Goal: Information Seeking & Learning: Check status

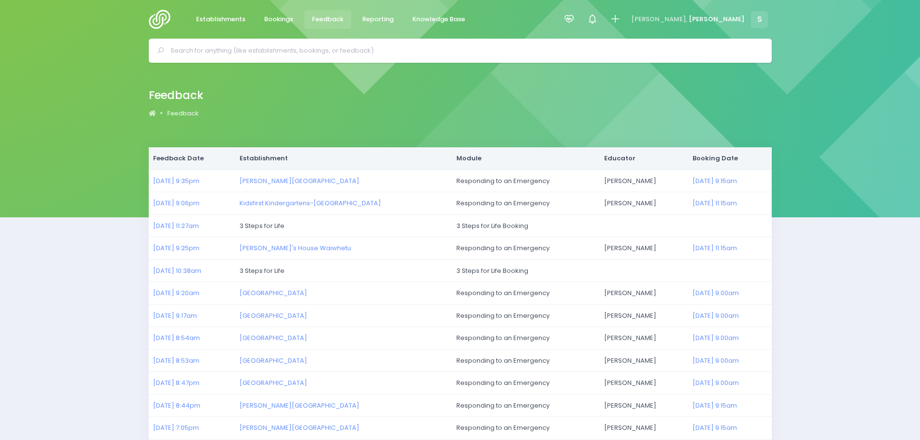
click at [323, 18] on span "Feedback" at bounding box center [327, 19] width 31 height 10
click at [157, 18] on img at bounding box center [163, 19] width 28 height 19
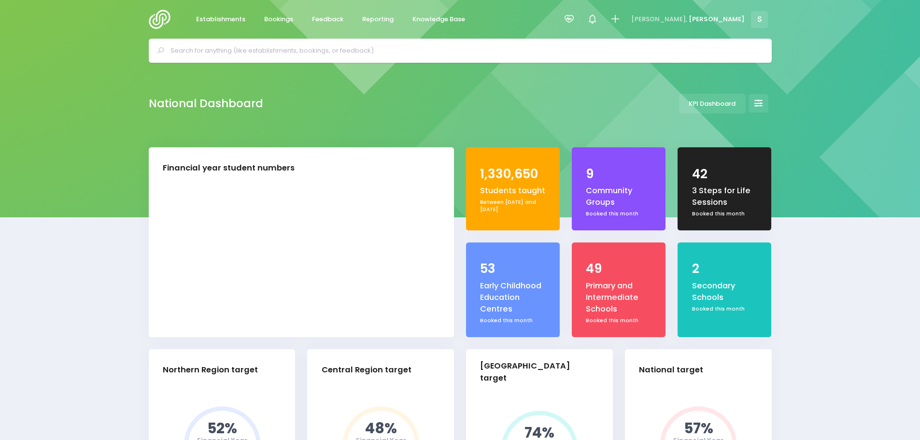
select select "5"
click at [372, 16] on span "Reporting" at bounding box center [377, 19] width 31 height 10
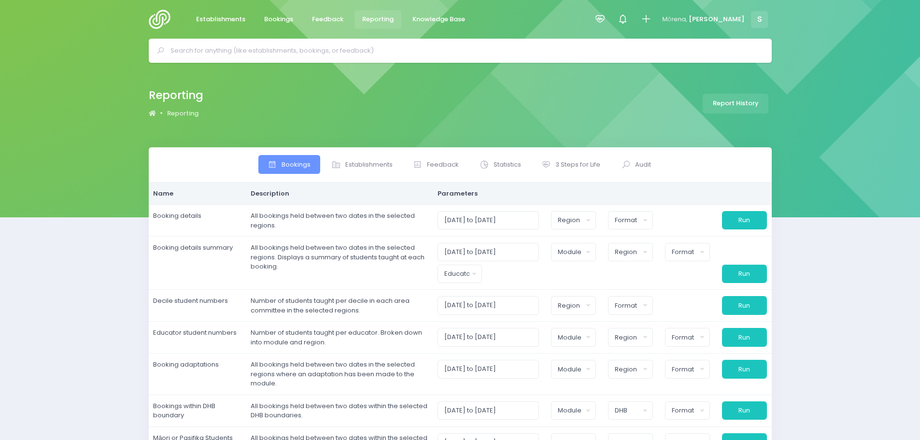
select select
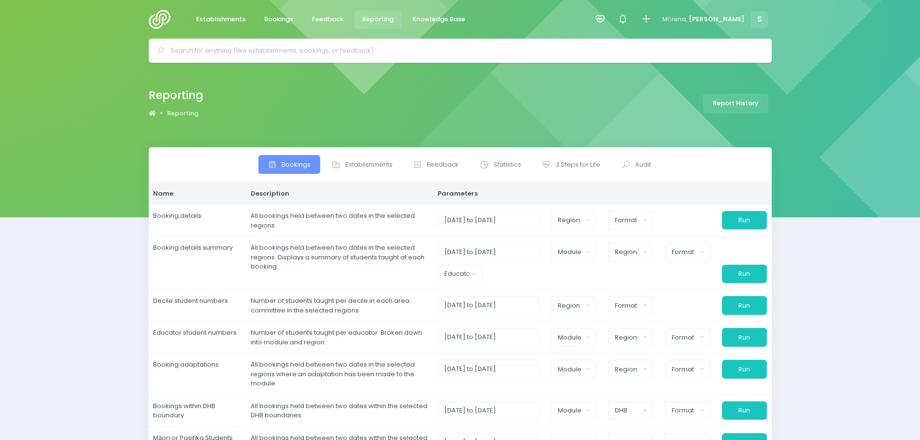
select select
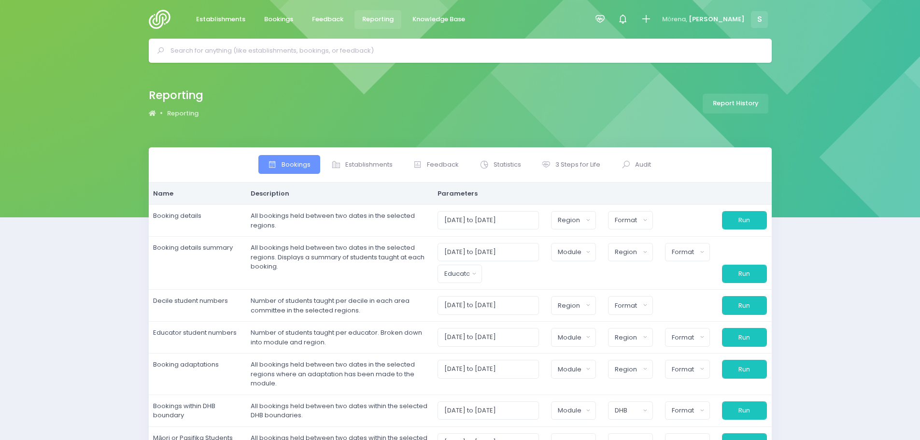
select select
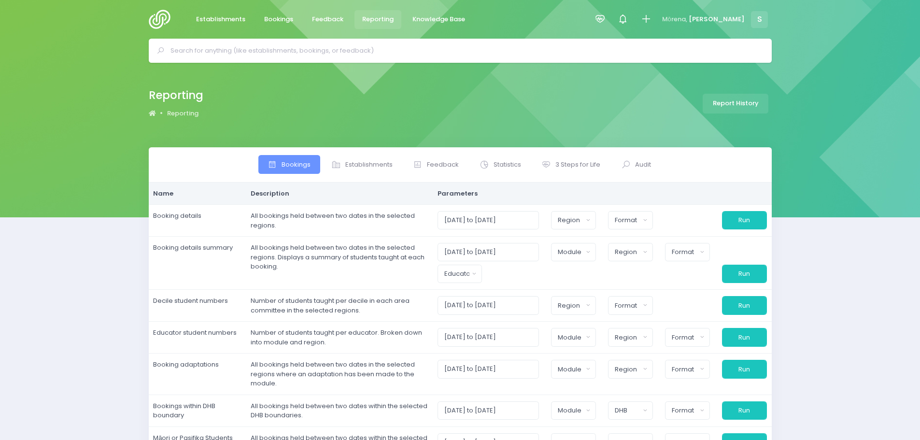
select select
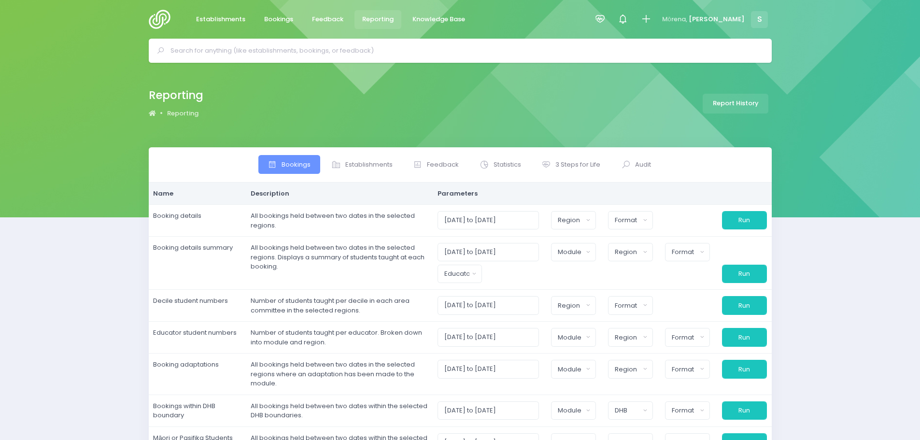
select select
click at [504, 166] on span "Statistics" at bounding box center [508, 165] width 28 height 10
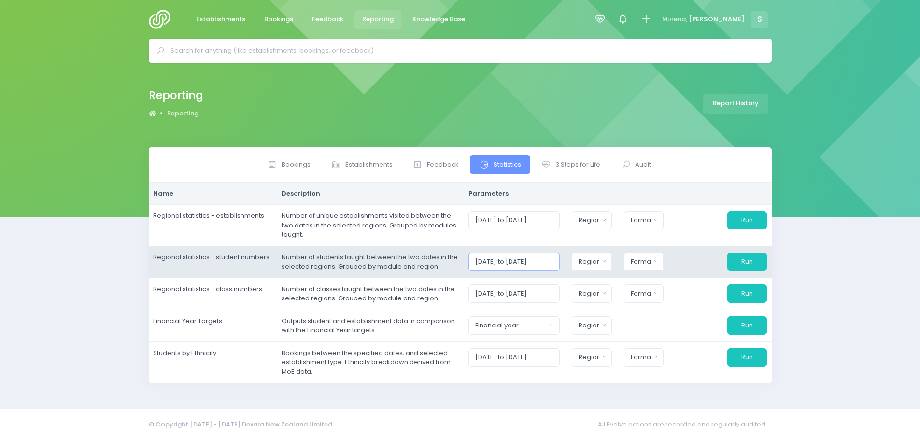
click at [558, 260] on input "01/09/2025 to 30/09/2025" at bounding box center [513, 262] width 91 height 18
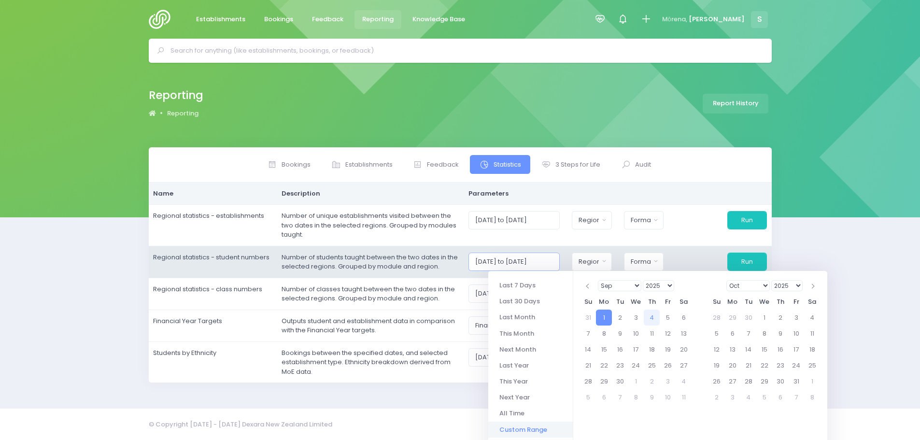
click at [560, 260] on input "01/09/2025 to 30/06/2025" at bounding box center [513, 262] width 91 height 18
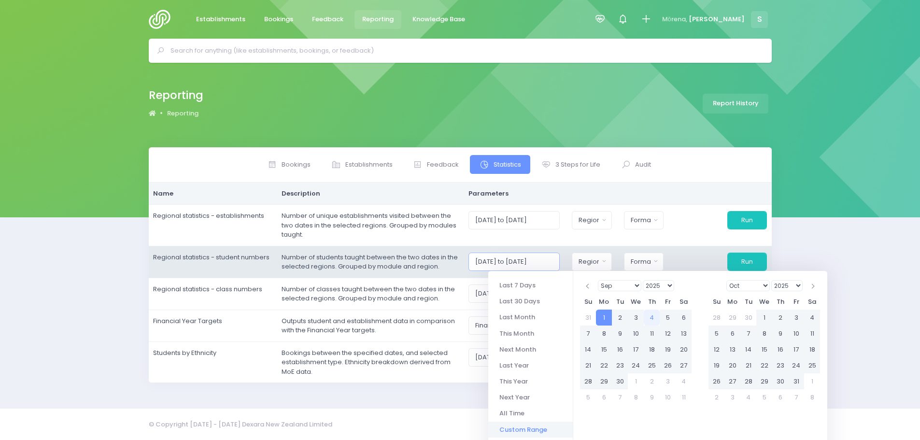
click at [498, 261] on input "01/09/2025 to 30/06/2026" at bounding box center [513, 262] width 91 height 18
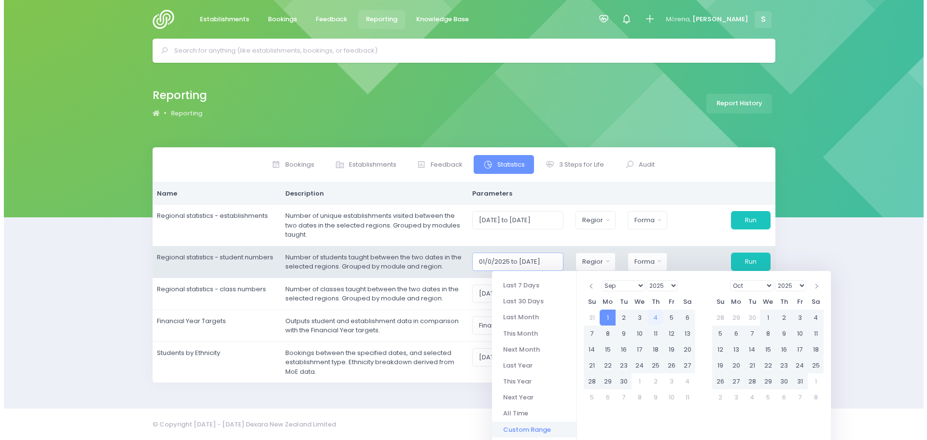
scroll to position [0, 5]
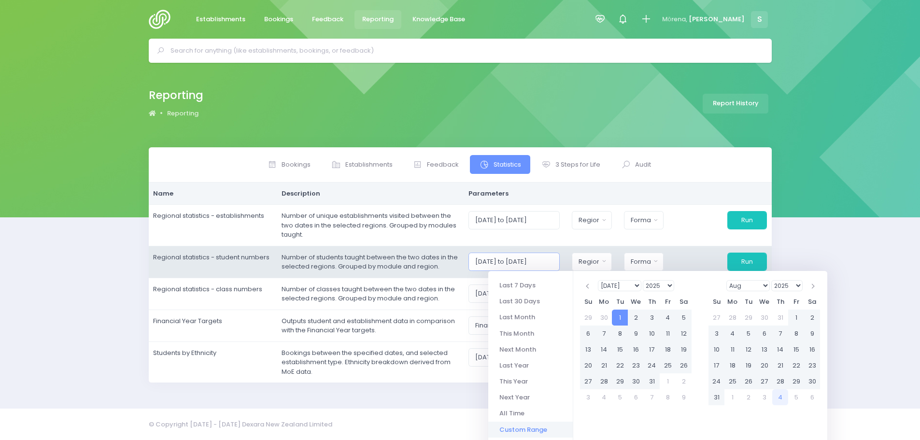
type input "01/07/2025 to 30/06/2026"
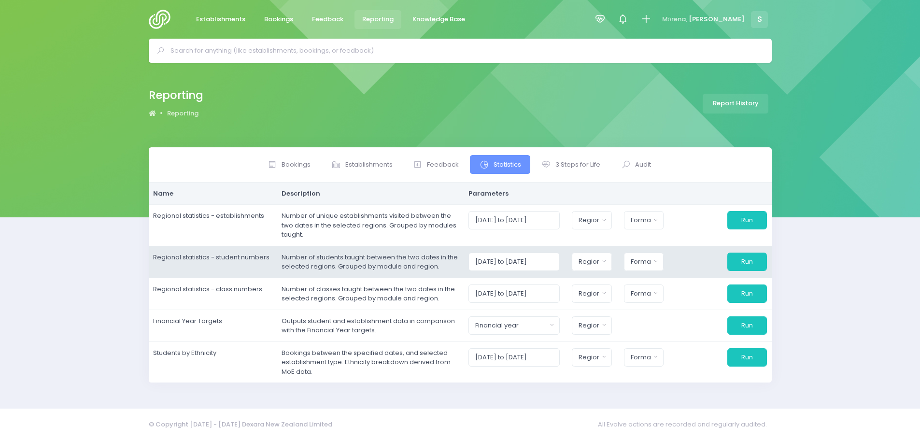
click at [464, 268] on td "Number of students taught between the two dates in the selected regions. Groupe…" at bounding box center [370, 262] width 187 height 32
click at [593, 263] on button "Region" at bounding box center [596, 262] width 40 height 18
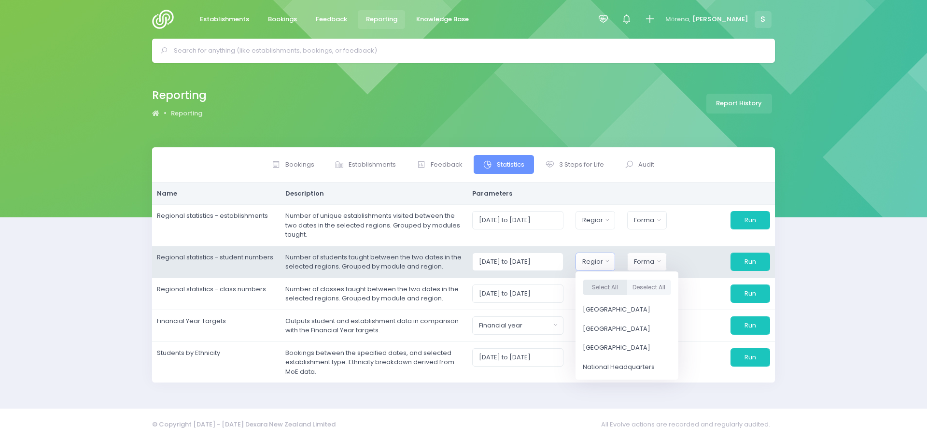
click at [605, 286] on button "Select All" at bounding box center [605, 287] width 44 height 16
select select "Northern"
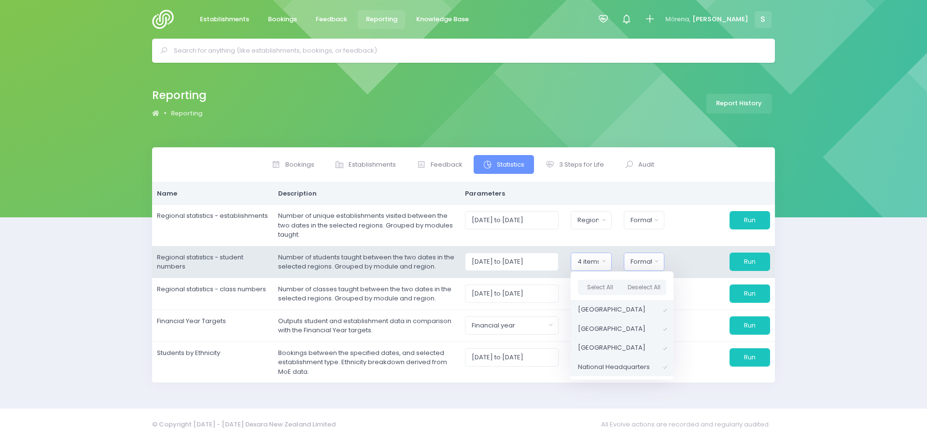
click at [661, 266] on button "Format" at bounding box center [644, 262] width 41 height 18
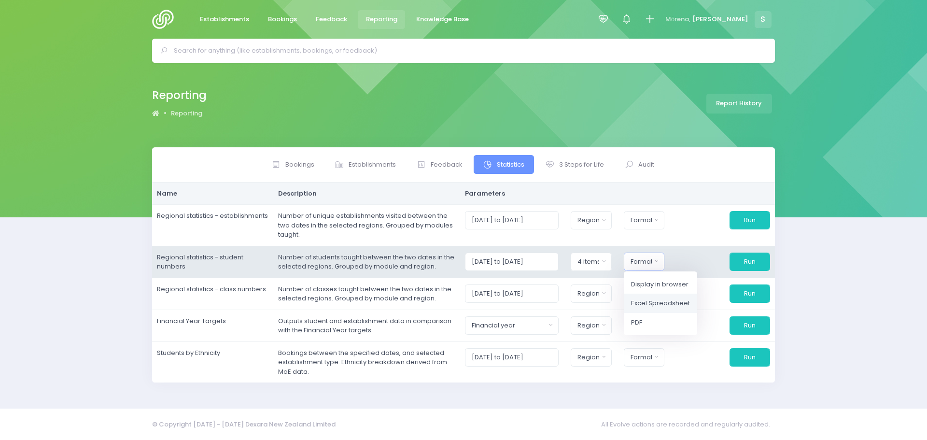
click at [662, 298] on span "Excel Spreadsheet" at bounding box center [660, 303] width 59 height 10
select select "excel"
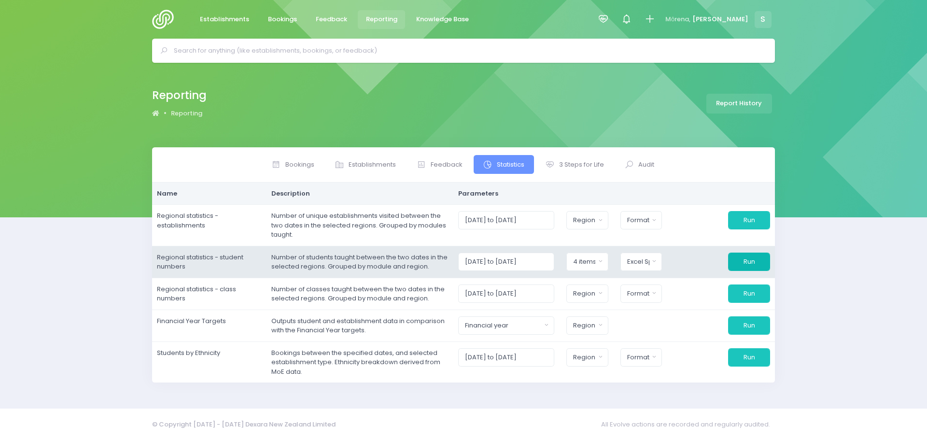
click at [753, 258] on button "Run" at bounding box center [749, 262] width 42 height 18
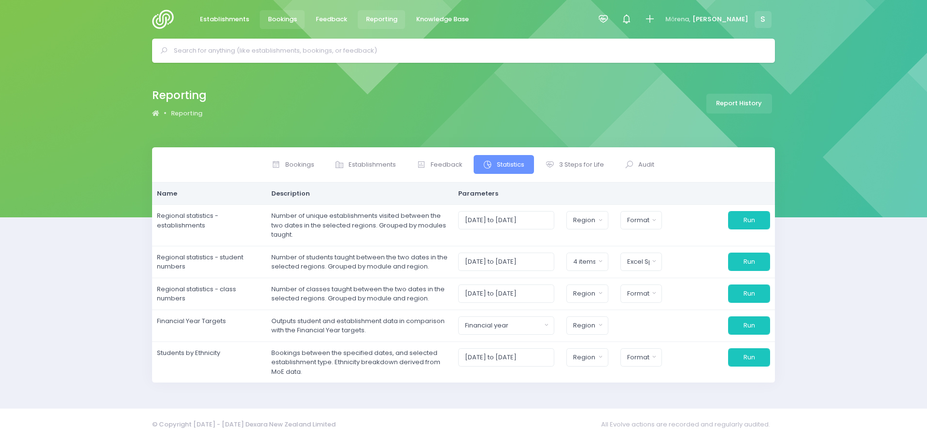
click at [272, 23] on span "Bookings" at bounding box center [282, 19] width 29 height 10
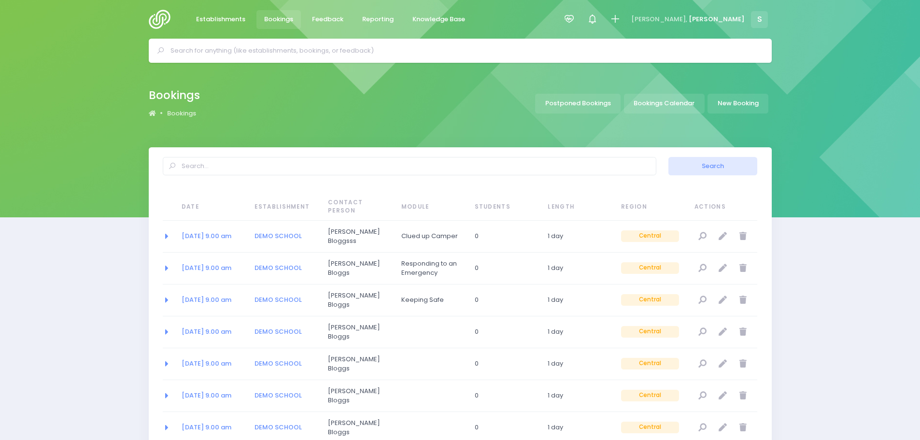
select select "20"
click at [656, 103] on link "Bookings Calendar" at bounding box center [664, 104] width 81 height 20
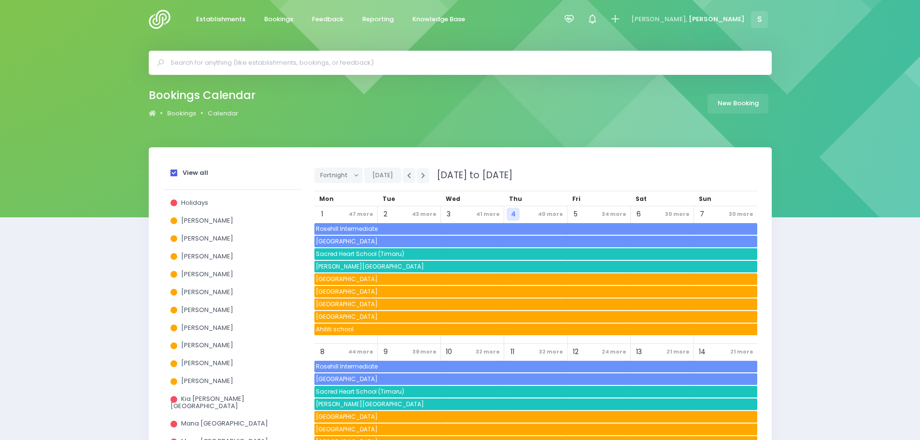
click at [174, 173] on span at bounding box center [173, 173] width 7 height 7
click at [0, 0] on input "View all" at bounding box center [0, 0] width 0 height 0
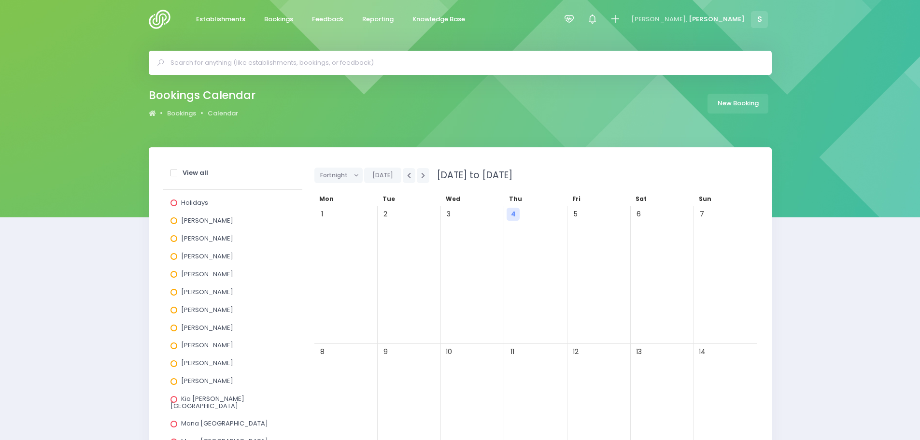
click at [172, 239] on span at bounding box center [173, 238] width 7 height 7
click at [0, 0] on input "[PERSON_NAME]" at bounding box center [0, 0] width 0 height 0
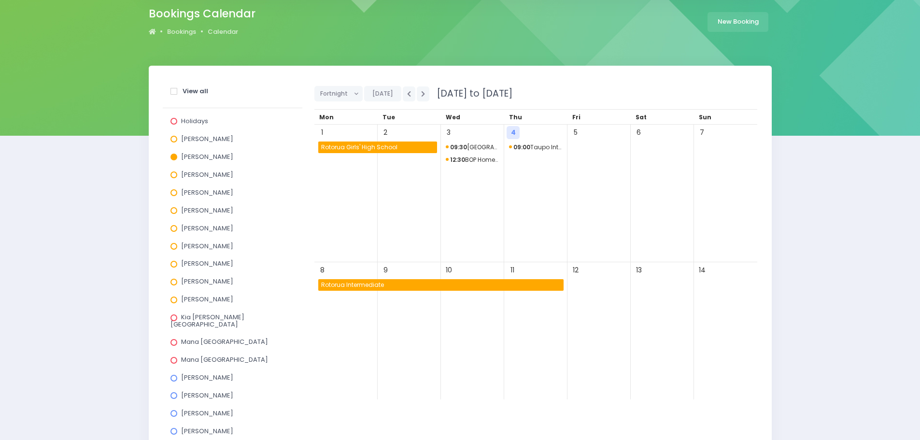
scroll to position [97, 0]
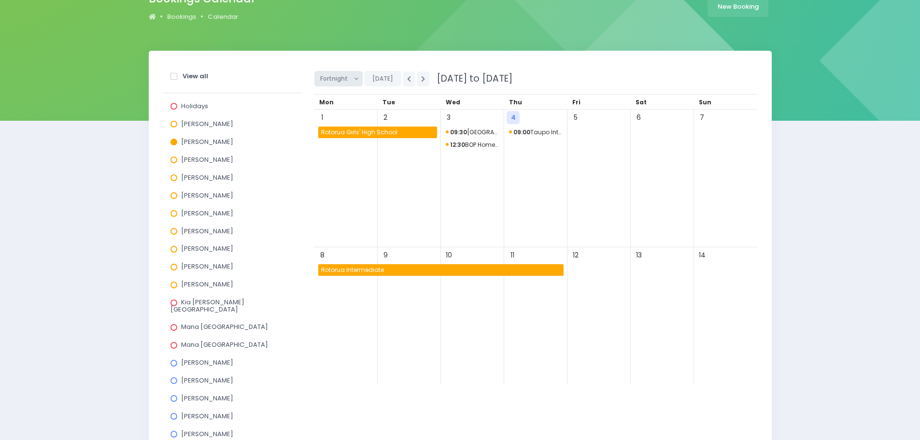
click at [353, 79] on button "Fortnight" at bounding box center [338, 78] width 49 height 15
click at [333, 152] on link "Month" at bounding box center [345, 152] width 63 height 18
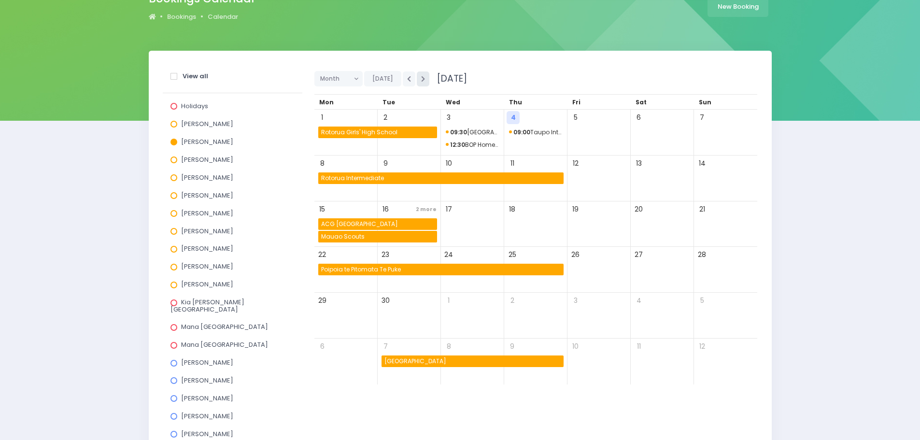
click at [420, 84] on button "button" at bounding box center [423, 78] width 13 height 15
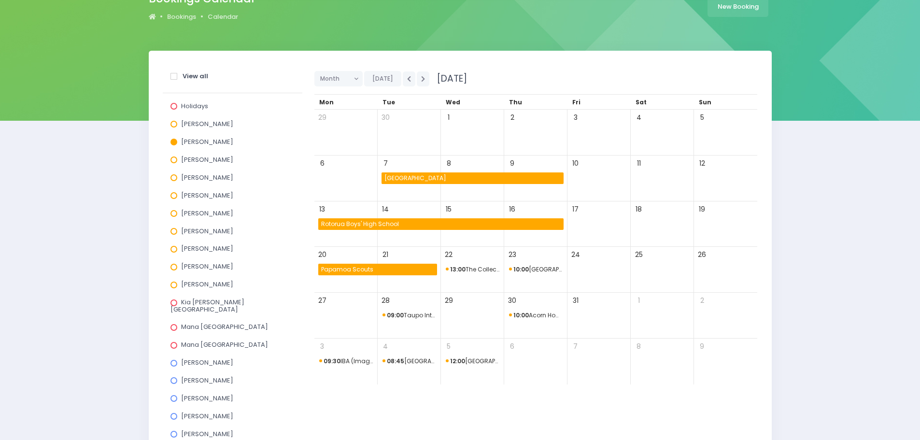
click at [402, 179] on span "[GEOGRAPHIC_DATA]" at bounding box center [473, 178] width 181 height 12
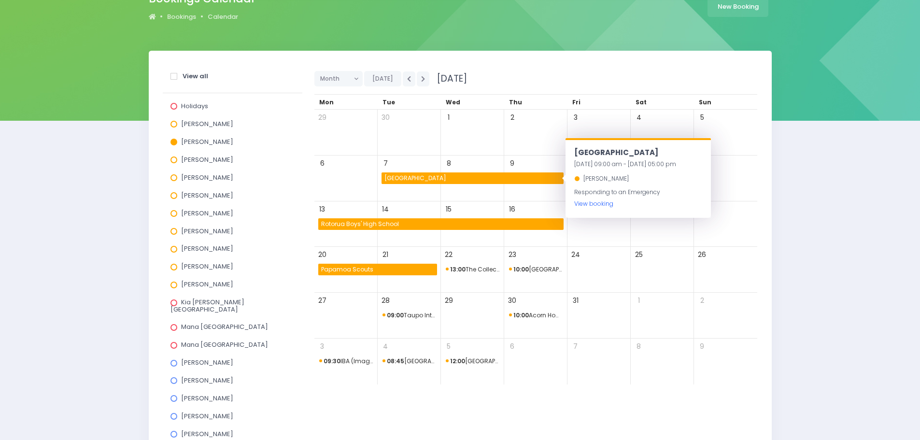
click at [597, 205] on link "View booking" at bounding box center [593, 203] width 39 height 8
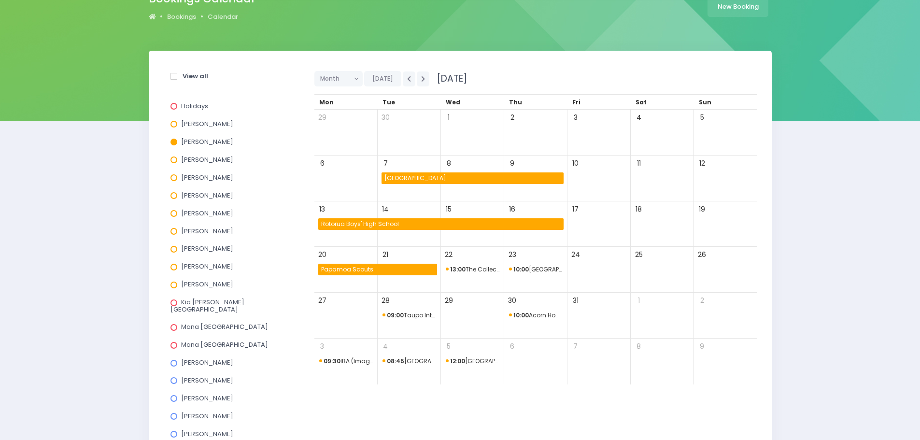
click at [541, 268] on span "10:00 Pukehina School" at bounding box center [536, 270] width 54 height 12
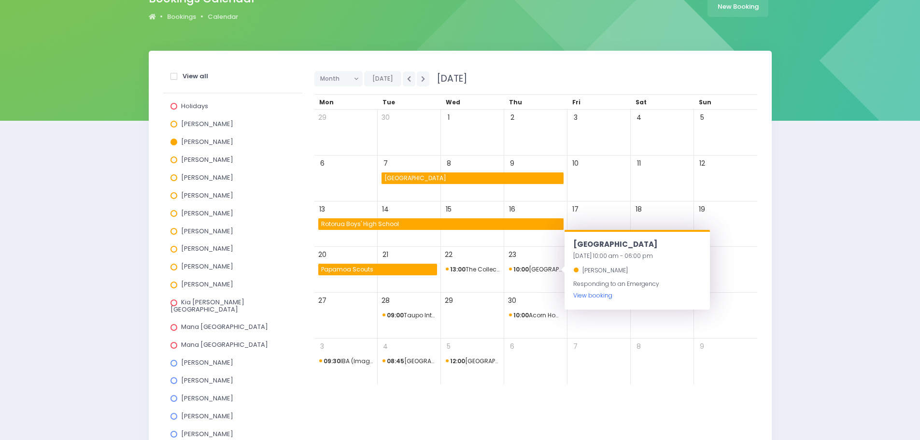
click at [587, 293] on link "View booking" at bounding box center [592, 295] width 39 height 8
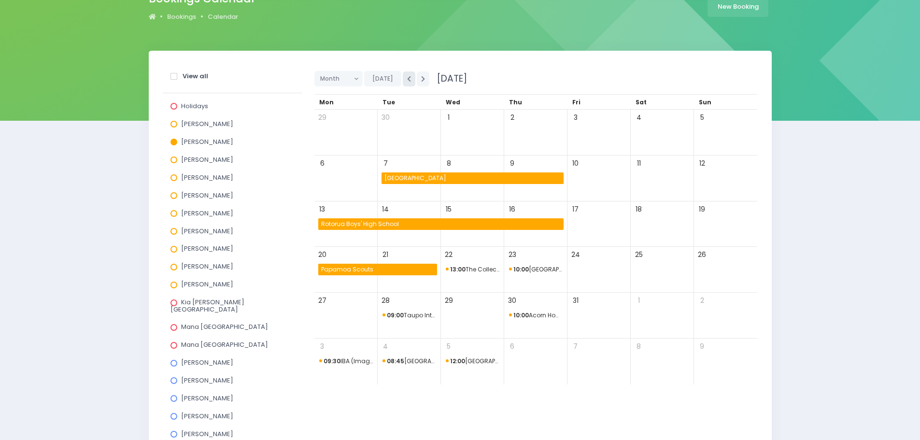
click at [406, 83] on button "button" at bounding box center [409, 78] width 13 height 15
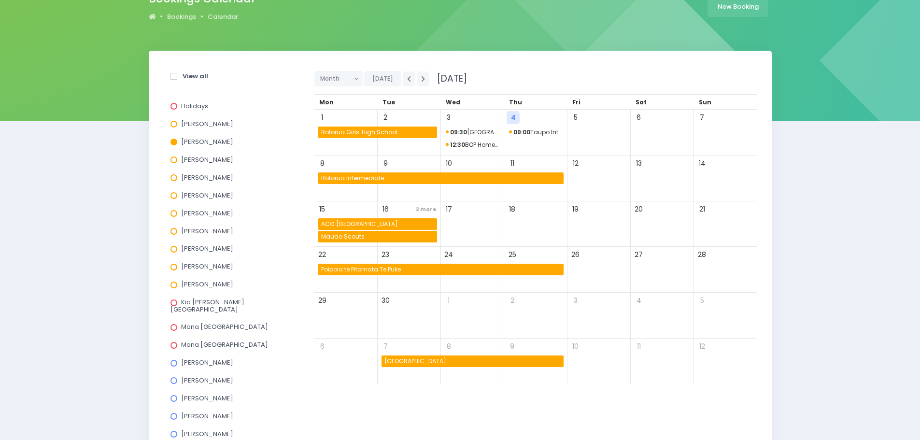
click at [423, 364] on span "Omanu School" at bounding box center [473, 361] width 181 height 12
click at [390, 339] on div "7" at bounding box center [409, 362] width 63 height 46
click at [173, 141] on span at bounding box center [173, 142] width 7 height 7
click at [0, 0] on input "Annette Binnie" at bounding box center [0, 0] width 0 height 0
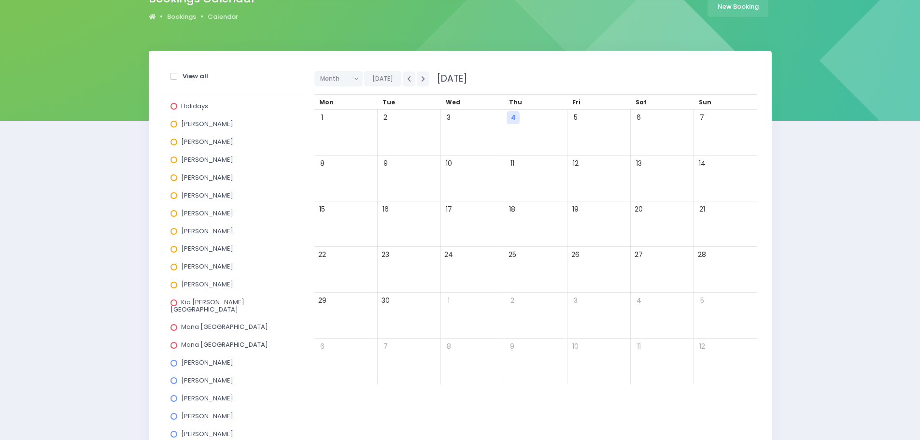
click at [174, 284] on span at bounding box center [173, 285] width 7 height 7
click at [0, 0] on input "Suzanne Woods" at bounding box center [0, 0] width 0 height 0
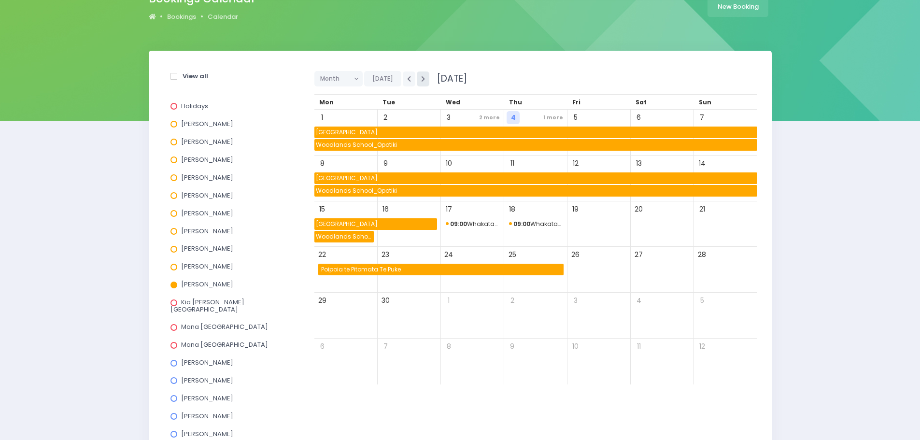
click at [421, 81] on icon "button" at bounding box center [423, 79] width 4 height 6
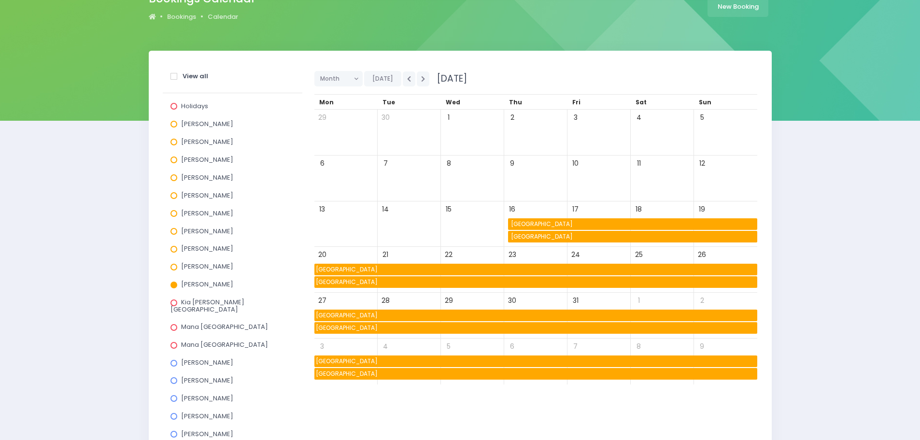
click at [173, 283] on span at bounding box center [173, 285] width 7 height 7
click at [0, 0] on input "Suzanne Woods" at bounding box center [0, 0] width 0 height 0
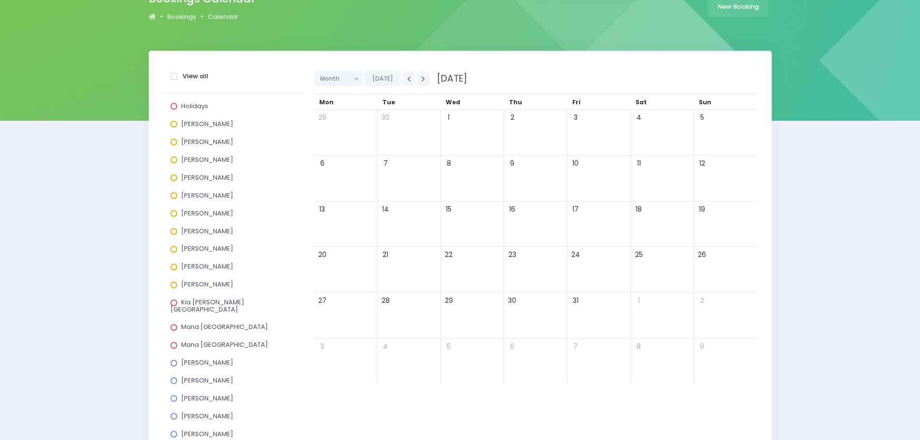
click at [175, 268] on span at bounding box center [173, 267] width 7 height 7
click at [0, 0] on input "Susan Manning" at bounding box center [0, 0] width 0 height 0
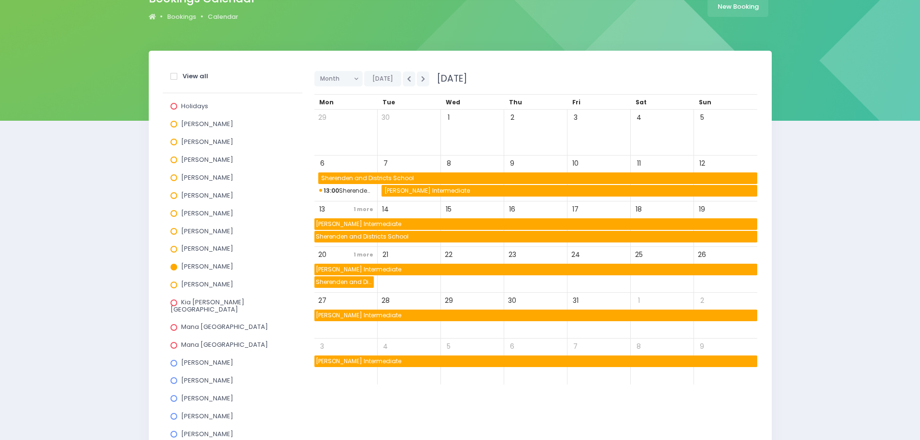
click at [171, 196] on span at bounding box center [173, 195] width 7 height 7
click at [0, 0] on input "Laurel Mitchell" at bounding box center [0, 0] width 0 height 0
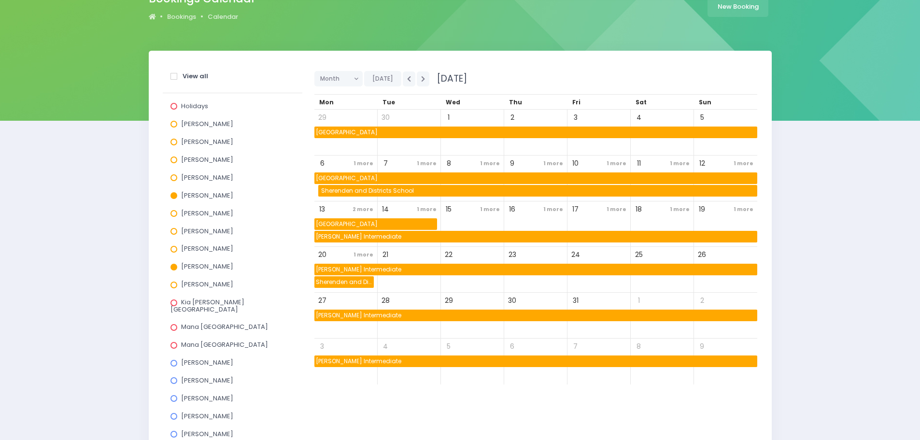
click at [171, 196] on span at bounding box center [173, 195] width 7 height 7
click at [0, 0] on input "Laurel Mitchell" at bounding box center [0, 0] width 0 height 0
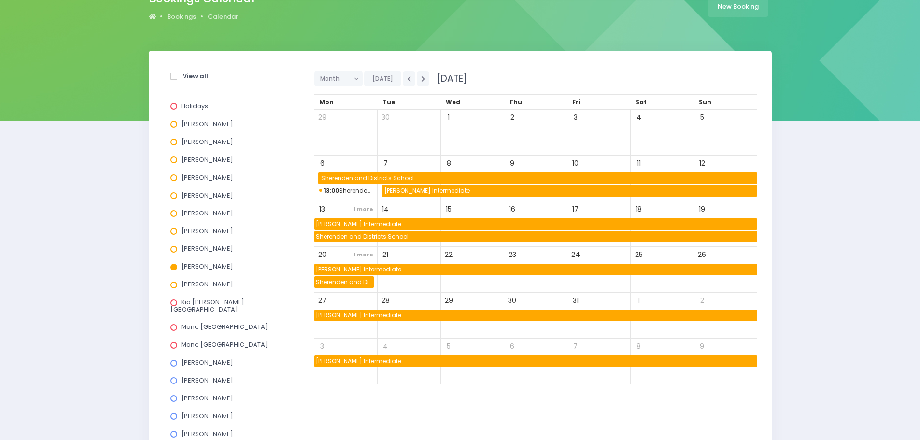
click at [354, 191] on span "13:00 Sherenden and Districts School" at bounding box center [346, 191] width 54 height 12
click at [346, 223] on span "Napier Intermediate" at bounding box center [535, 224] width 443 height 12
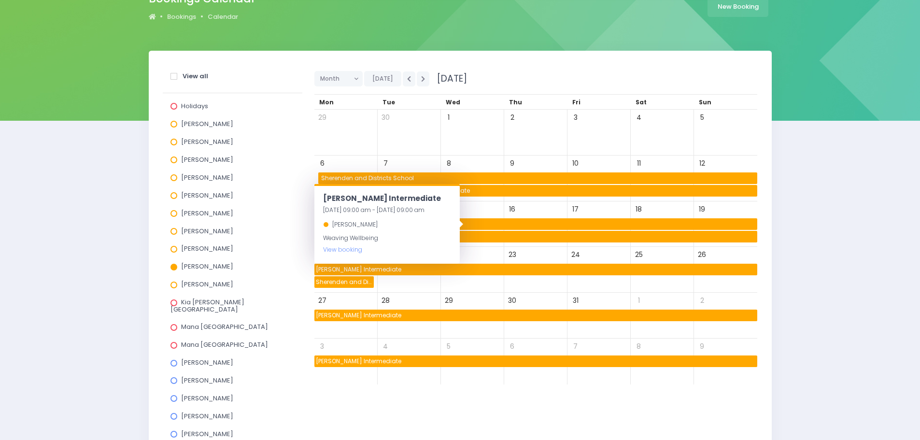
click at [372, 176] on span "Sherenden and Districts School" at bounding box center [539, 178] width 438 height 12
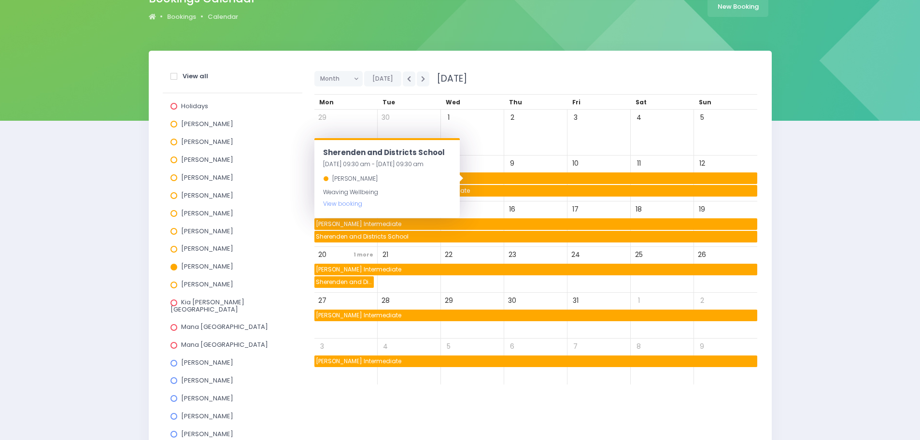
click at [487, 223] on span "Napier Intermediate" at bounding box center [535, 224] width 443 height 12
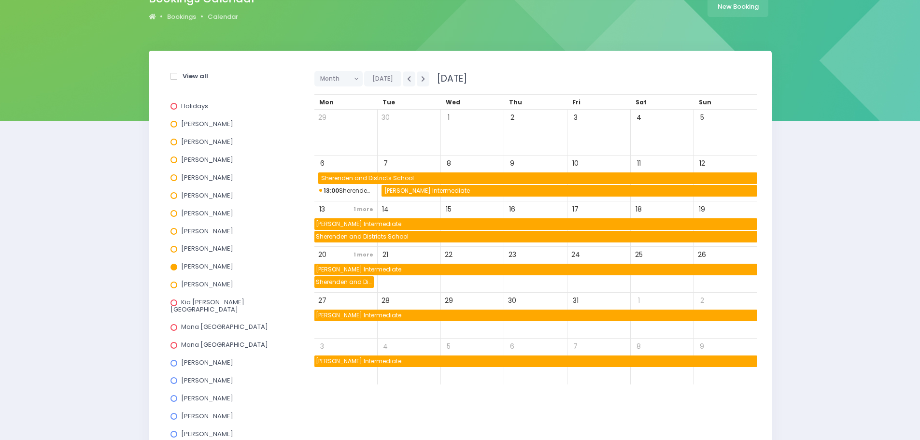
click at [174, 266] on span at bounding box center [173, 267] width 7 height 7
click at [0, 0] on input "Susan Manning" at bounding box center [0, 0] width 0 height 0
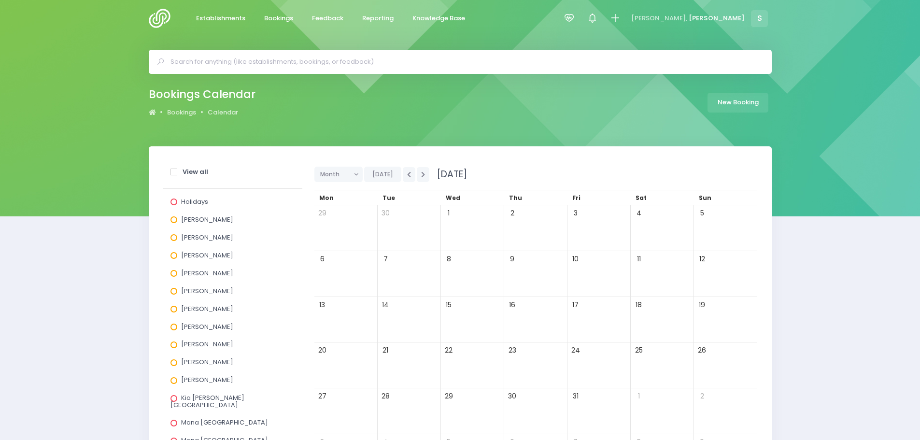
scroll to position [0, 0]
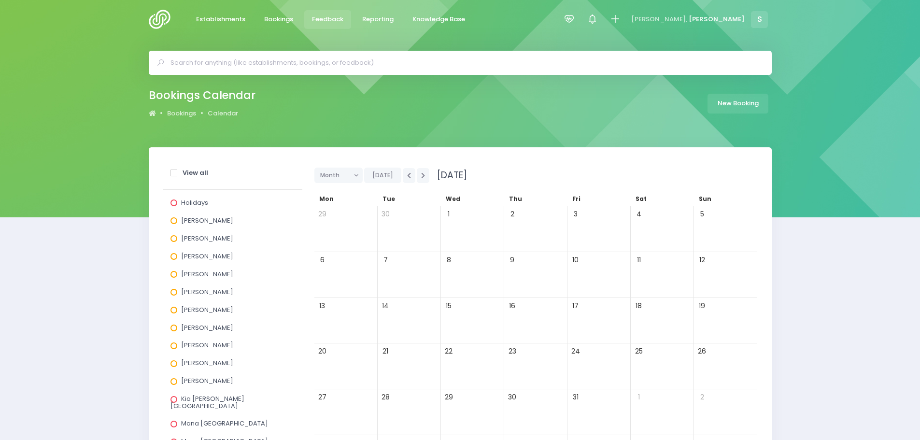
click at [324, 19] on span "Feedback" at bounding box center [327, 19] width 31 height 10
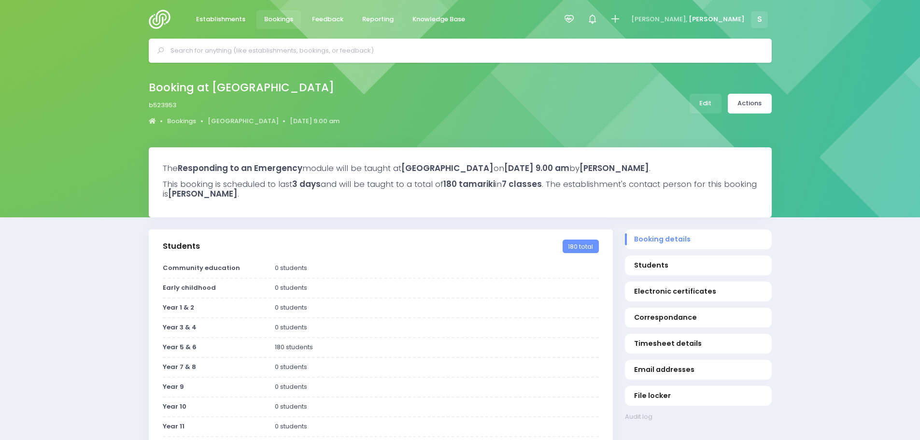
select select "5"
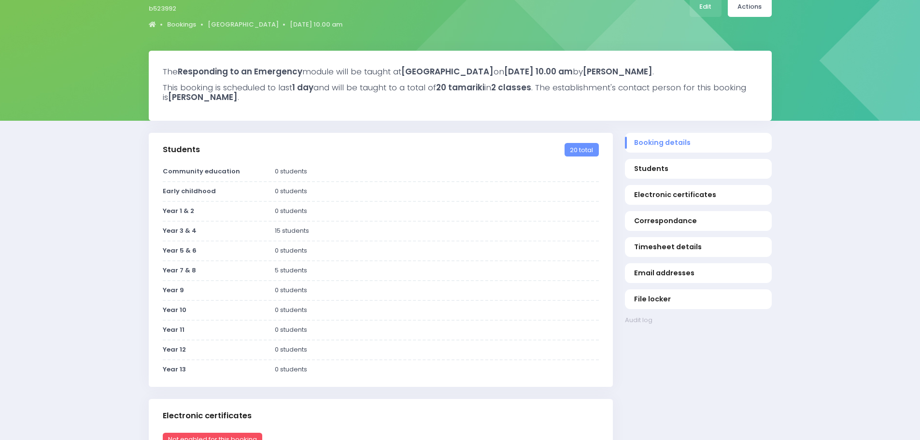
scroll to position [48, 0]
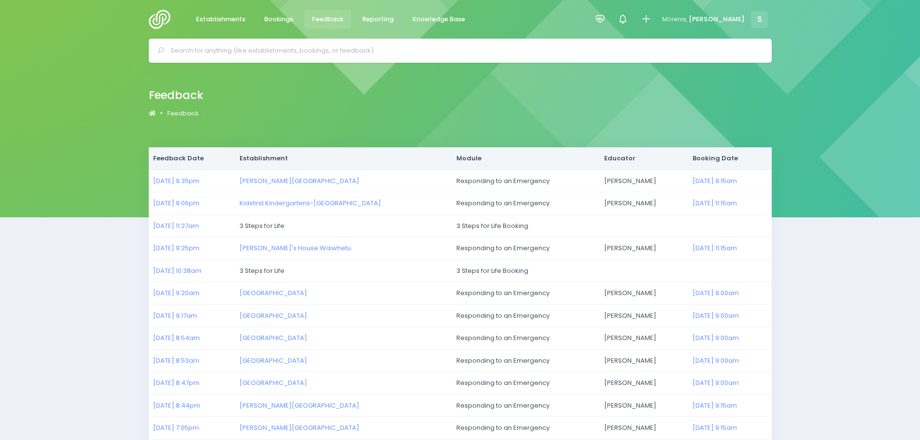
click at [164, 14] on img at bounding box center [163, 19] width 28 height 19
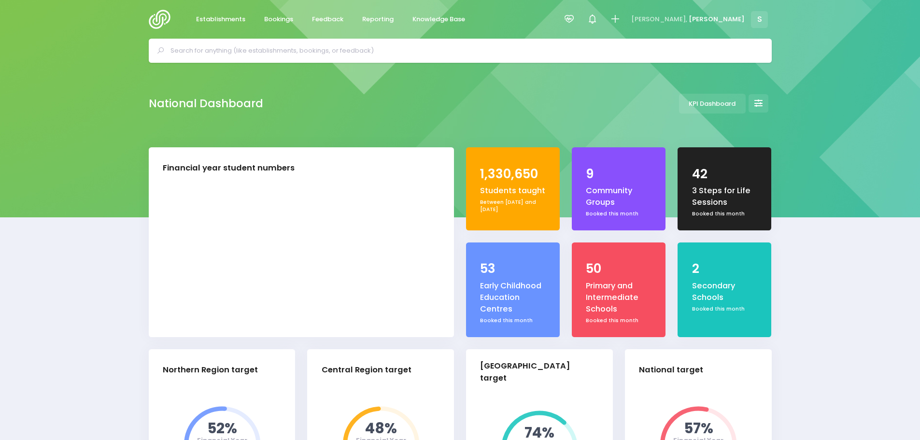
select select "5"
click at [332, 21] on span "Feedback" at bounding box center [327, 19] width 31 height 10
